Goal: Obtain resource: Obtain resource

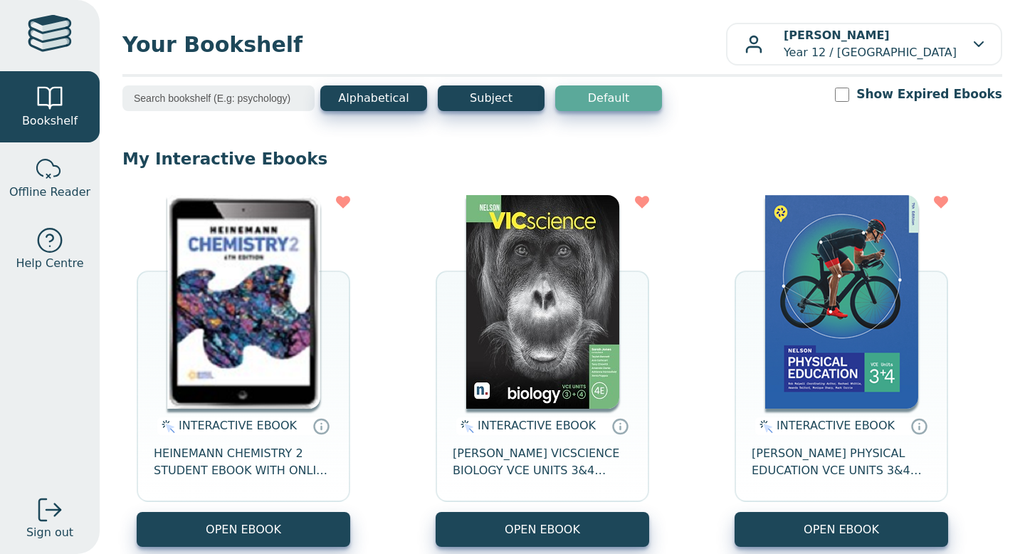
click at [235, 361] on img at bounding box center [243, 302] width 153 height 214
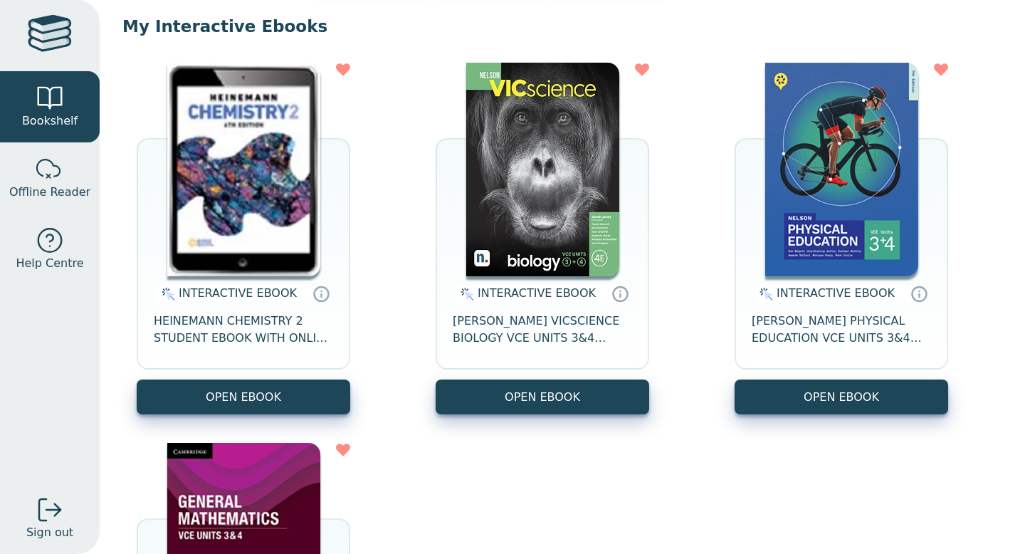
click at [829, 219] on img at bounding box center [841, 170] width 153 height 214
